Goal: Task Accomplishment & Management: Use online tool/utility

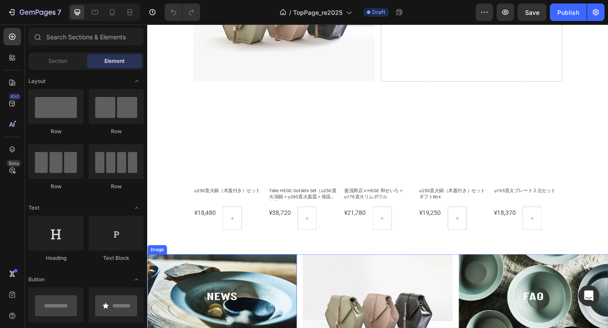
scroll to position [430, 0]
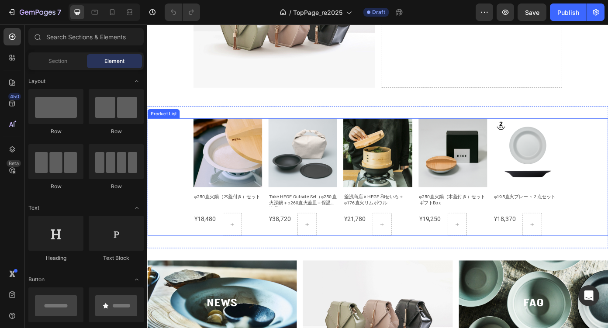
click at [608, 196] on div "Product Images φ250直火鍋（木蓋付き）セット Product Title ¥18,480 Product Price Product Pri…" at bounding box center [409, 198] width 524 height 134
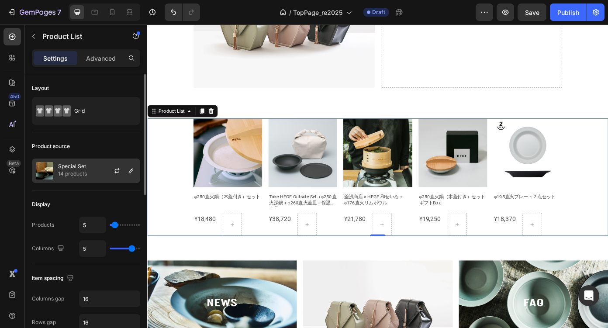
click at [101, 171] on div "Special Set 14 products" at bounding box center [86, 171] width 108 height 24
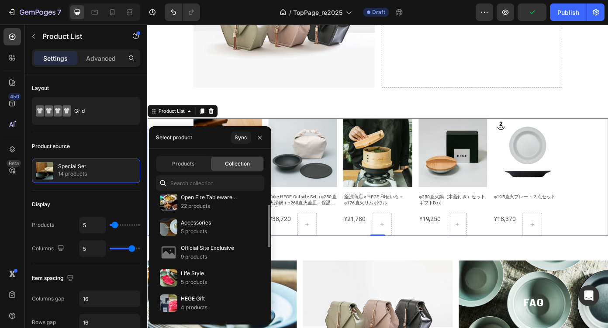
scroll to position [0, 0]
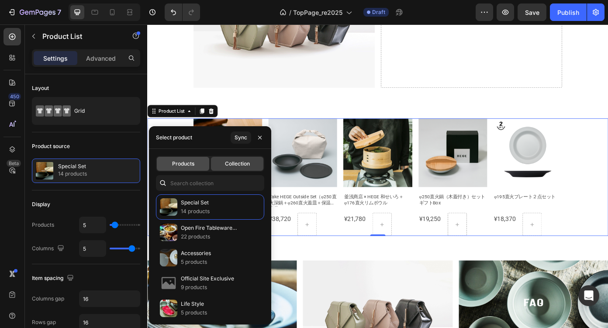
click at [193, 167] on span "Products" at bounding box center [183, 164] width 22 height 8
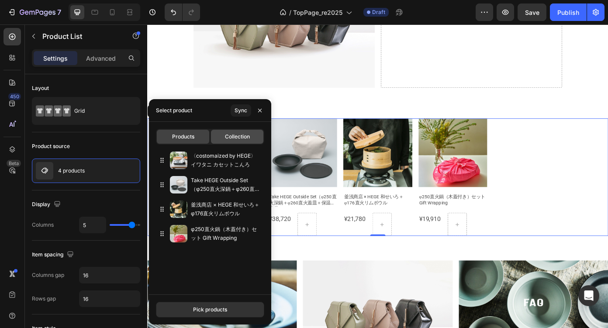
click at [235, 140] on span "Collection" at bounding box center [237, 137] width 25 height 8
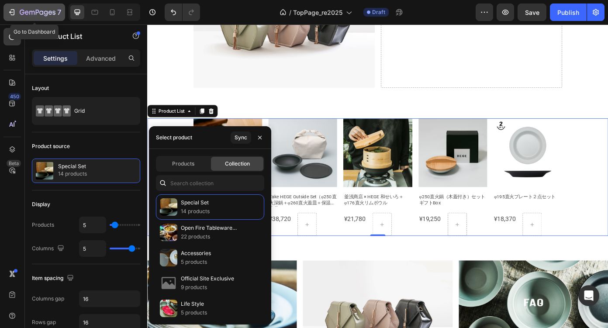
click at [13, 13] on icon "button" at bounding box center [11, 12] width 9 height 9
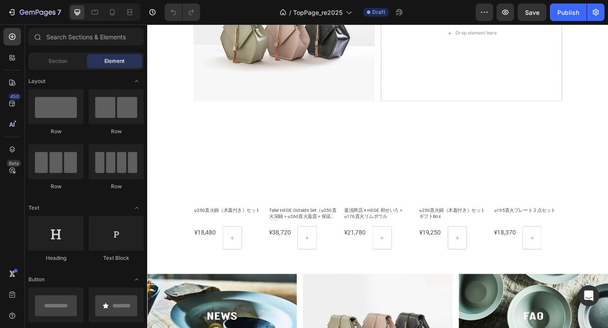
scroll to position [442, 0]
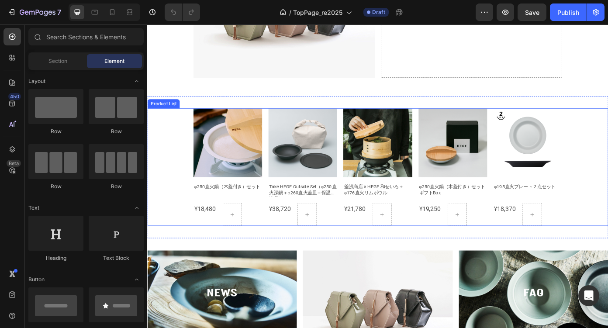
click at [608, 226] on div "Product Images φ250直火鍋（木蓋付き）セット Product Title ¥18,480 Product Price Product Pri…" at bounding box center [409, 187] width 524 height 134
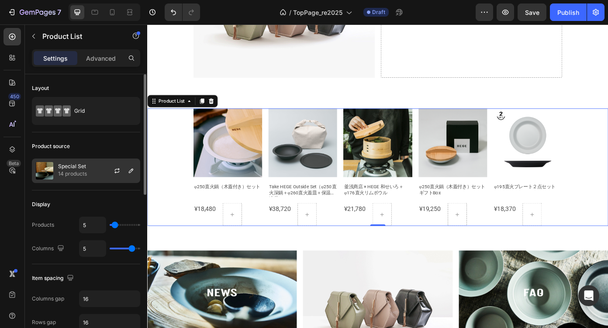
click at [107, 179] on div at bounding box center [120, 171] width 38 height 24
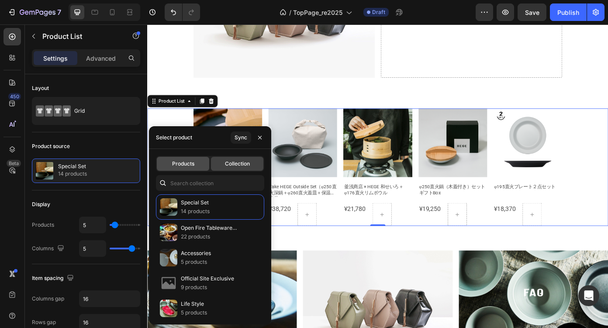
click at [192, 166] on span "Products" at bounding box center [183, 164] width 22 height 8
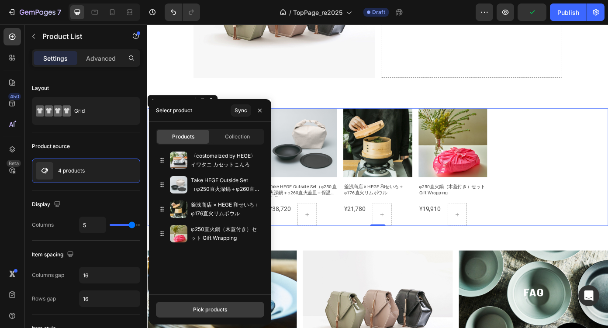
click at [208, 306] on div "Pick products" at bounding box center [210, 310] width 34 height 8
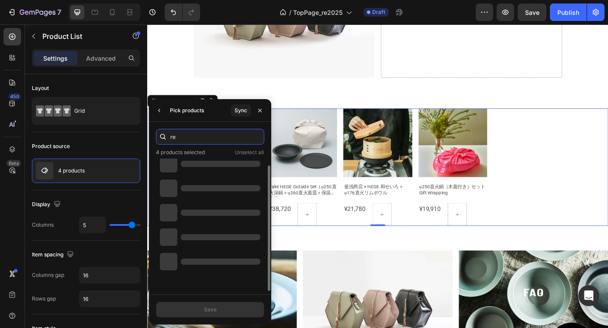
scroll to position [7, 0]
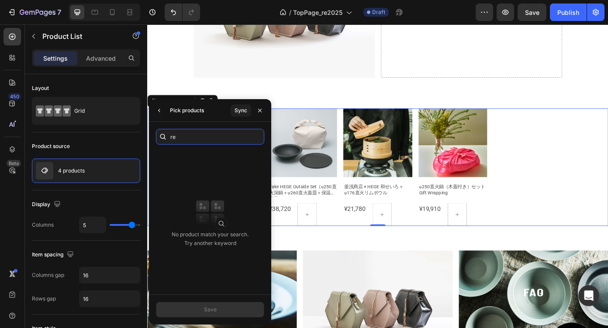
type input "r"
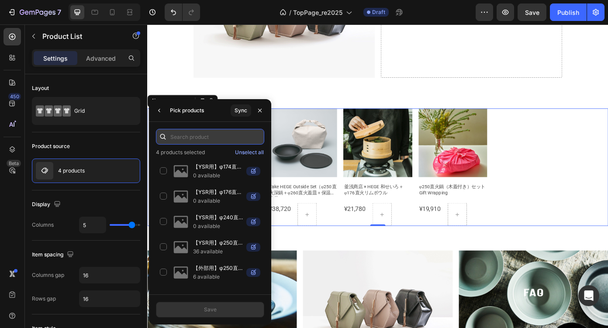
paste input "φ250直火鍋"
type input "φ250直火鍋"
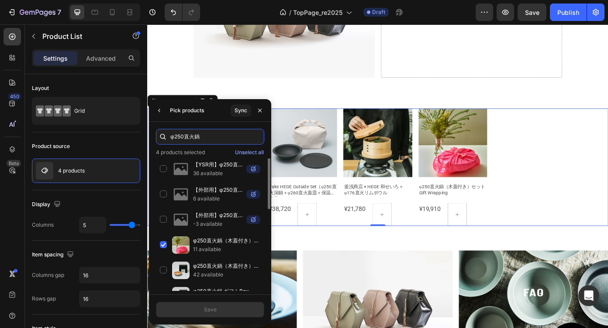
scroll to position [0, 0]
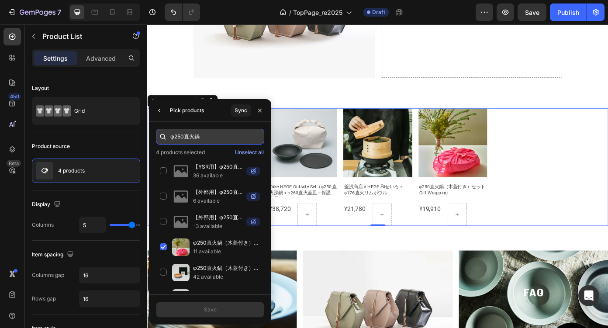
click at [216, 136] on input "φ250直火鍋" at bounding box center [210, 137] width 108 height 16
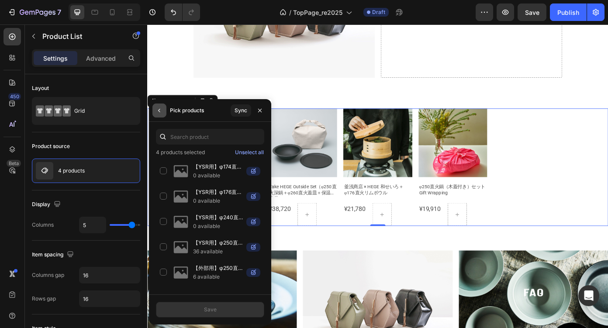
click at [158, 113] on icon "button" at bounding box center [159, 110] width 7 height 7
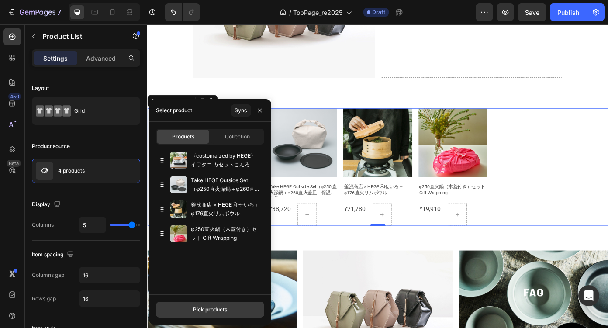
click at [207, 314] on button "Pick products" at bounding box center [210, 310] width 108 height 16
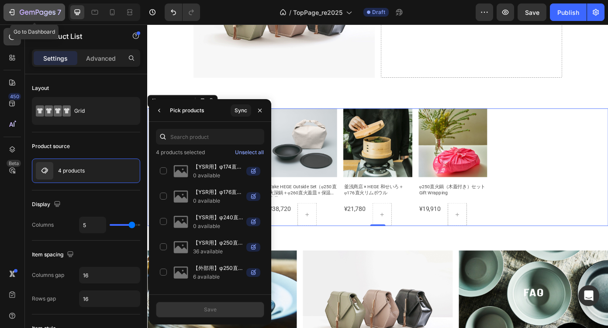
click at [16, 10] on icon "button" at bounding box center [11, 12] width 9 height 9
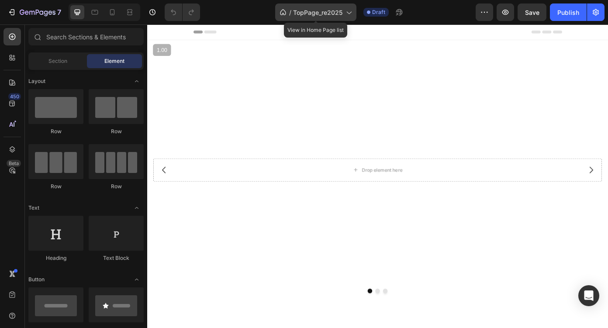
click at [353, 14] on icon at bounding box center [348, 12] width 9 height 9
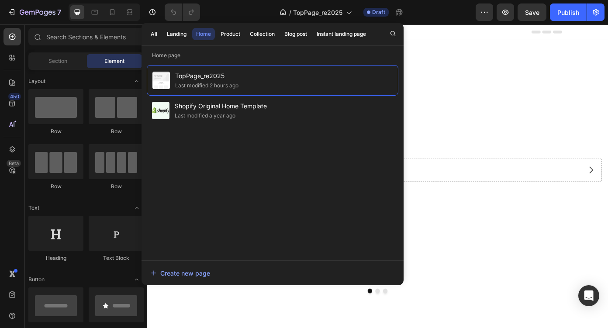
click at [420, 12] on div "/ TopPage_re2025 Draft" at bounding box center [341, 11] width 269 height 17
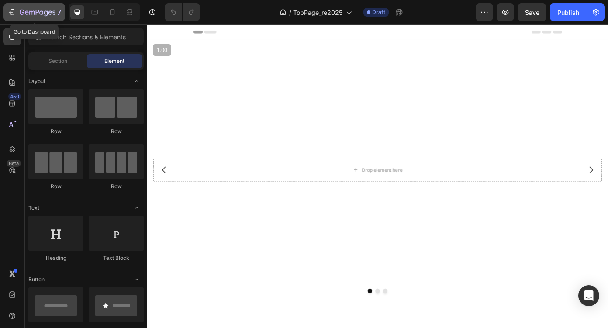
click at [12, 14] on icon "button" at bounding box center [11, 12] width 9 height 9
